Goal: Check status: Check status

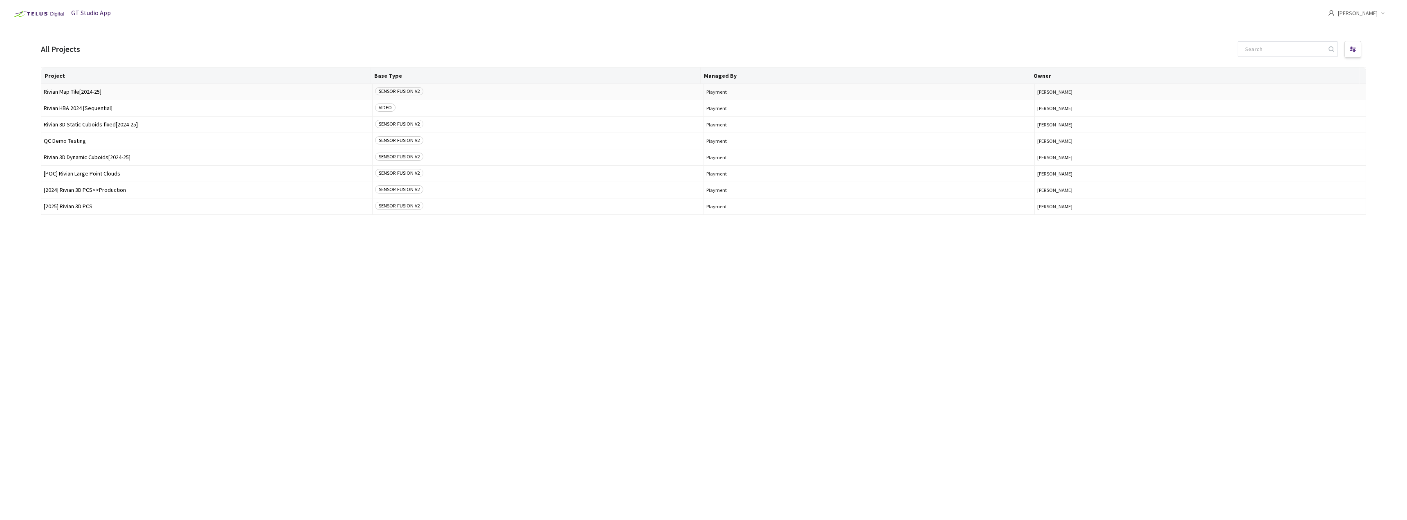
click at [94, 95] on td "Rivian Map Tile[2024-25]" at bounding box center [206, 92] width 331 height 16
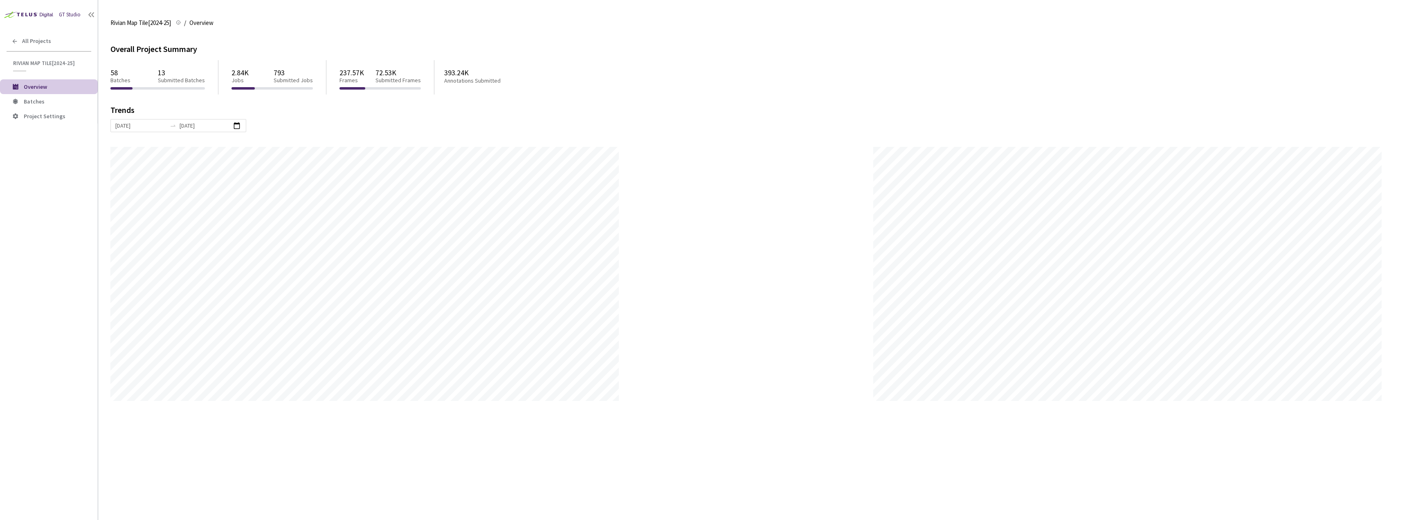
scroll to position [520, 1407]
click at [69, 100] on span "Batches" at bounding box center [58, 101] width 68 height 7
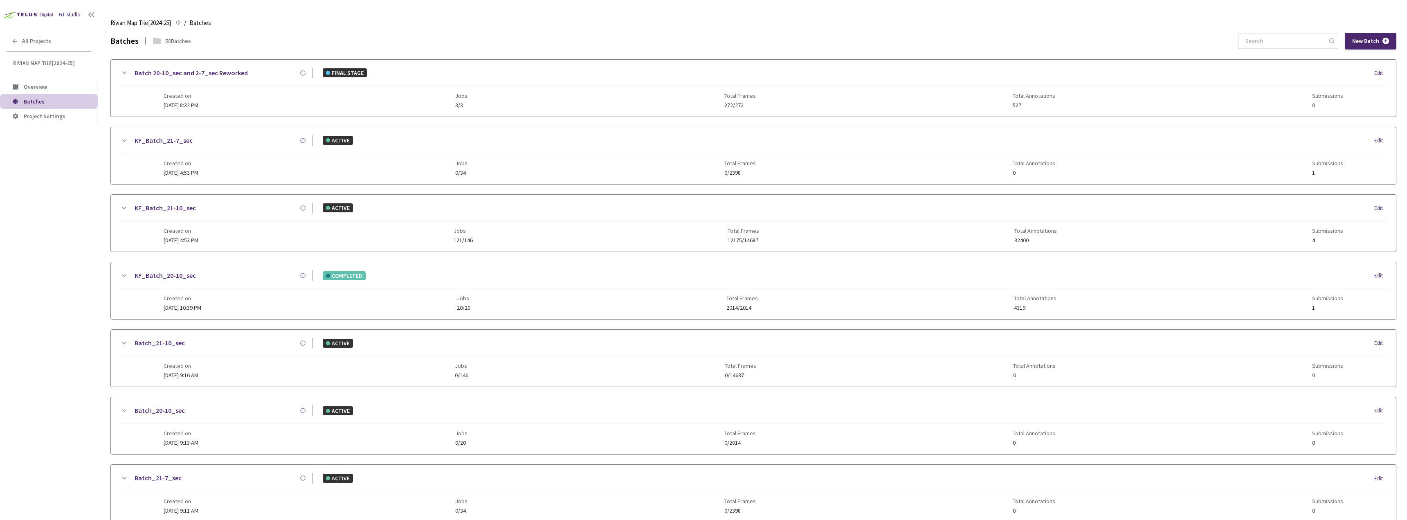
click at [261, 213] on div "KF_Batch_21-10_sec" at bounding box center [221, 208] width 184 height 10
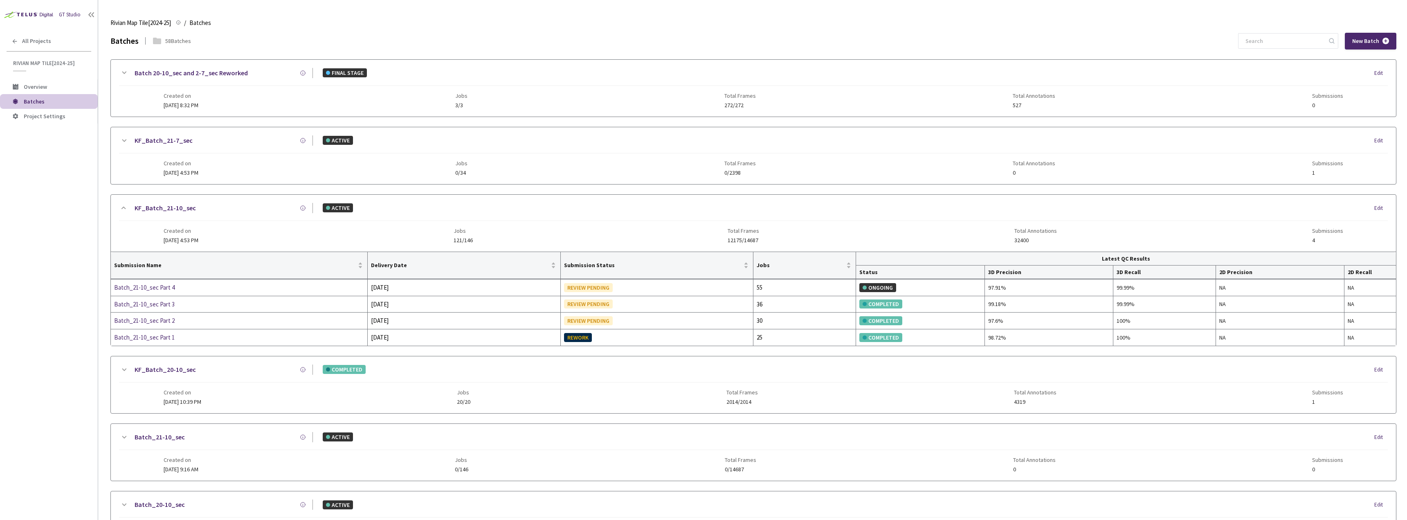
click at [232, 362] on div "KF_Batch_20-10_sec COMPLETED Edit Created on [DATE] 10:39 PM Jobs 20/20 Total F…" at bounding box center [753, 384] width 1285 height 57
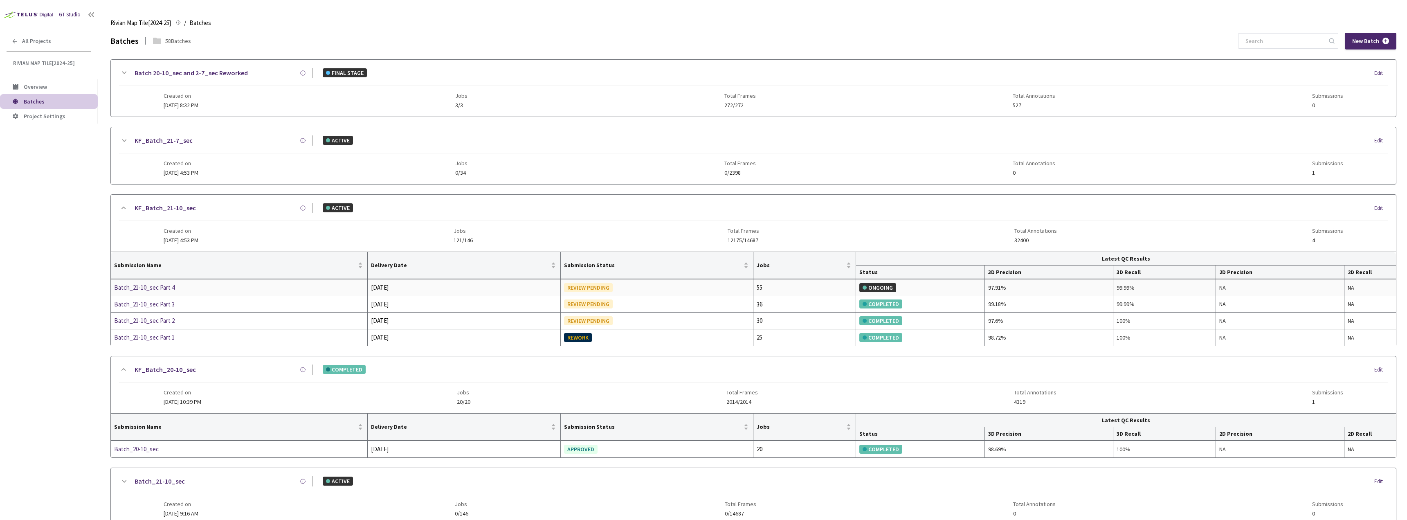
click at [174, 286] on div "Batch_21-10_sec Part 4" at bounding box center [157, 288] width 87 height 10
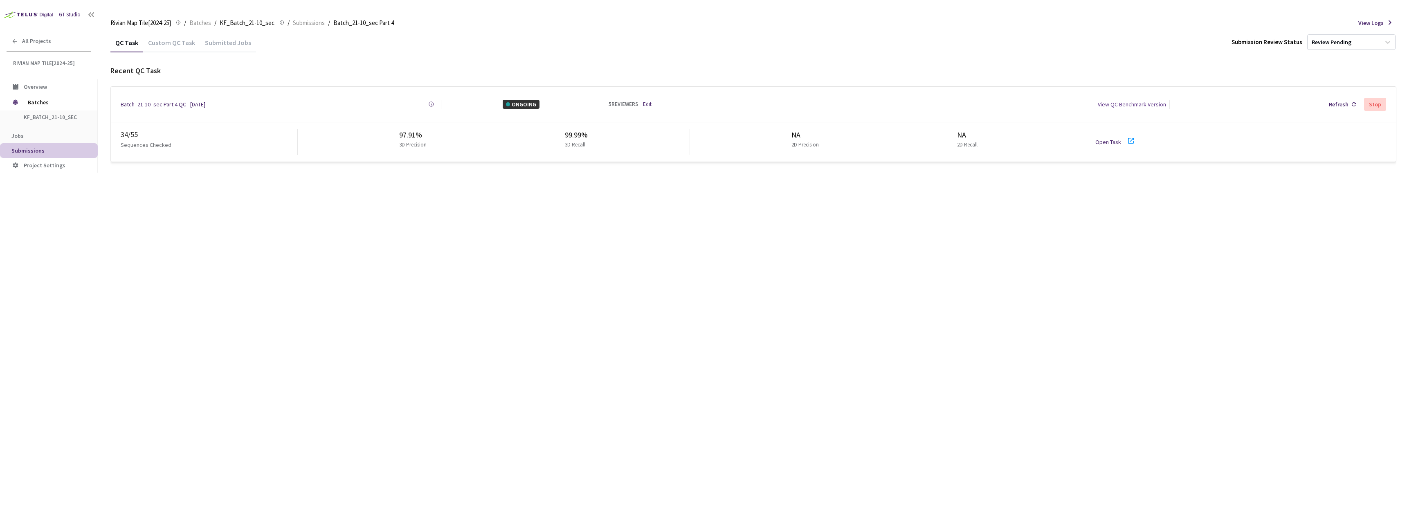
click at [1110, 138] on link "Open Task" at bounding box center [1109, 141] width 26 height 7
